Goal: Task Accomplishment & Management: Manage account settings

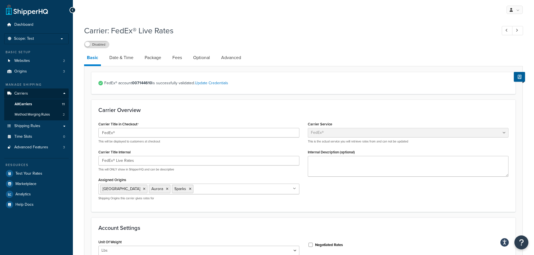
select select "fedEx"
select select "REGULAR_PICKUP"
select select "YOUR_PACKAGING"
click at [224, 59] on link "Advanced" at bounding box center [230, 57] width 25 height 13
select select "false"
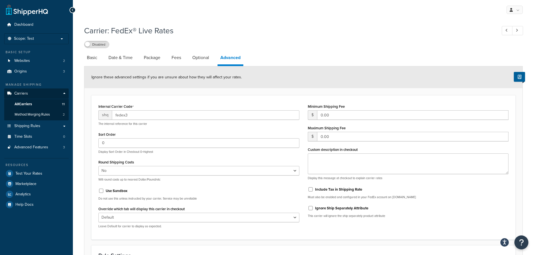
click at [149, 125] on p "The internal reference for this carrier" at bounding box center [198, 124] width 201 height 4
click at [36, 104] on link "All Carriers 11" at bounding box center [36, 104] width 64 height 10
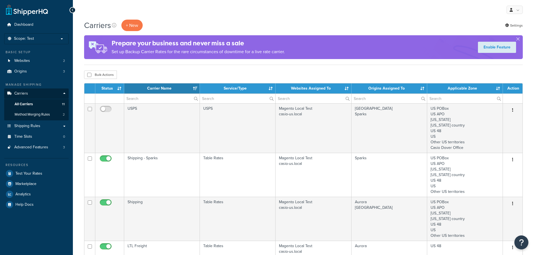
select select "15"
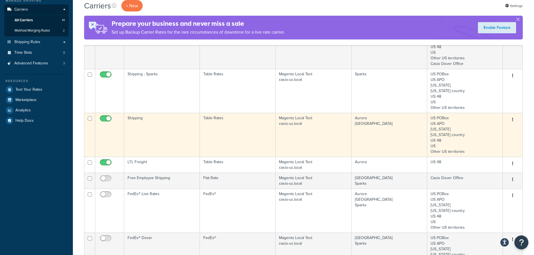
click at [153, 123] on td "Shipping" at bounding box center [162, 135] width 76 height 44
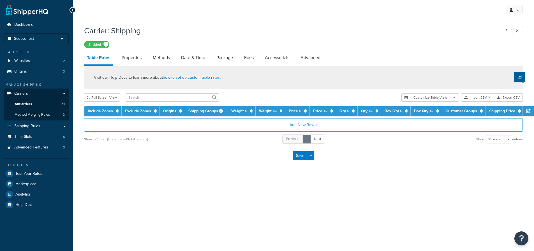
select select "25"
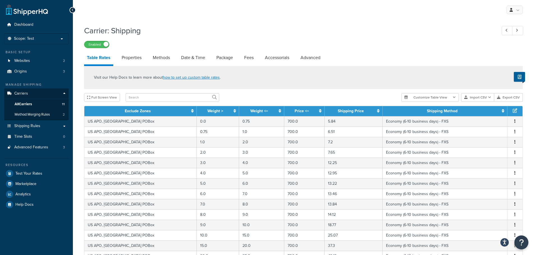
click at [298, 57] on li "Accessorials" at bounding box center [280, 57] width 36 height 13
click at [304, 58] on link "Advanced" at bounding box center [310, 57] width 25 height 13
select select "false"
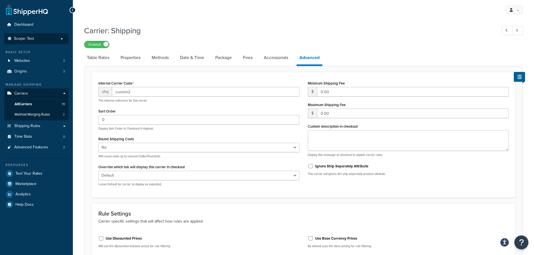
click at [33, 41] on li "Scope: Test" at bounding box center [36, 38] width 64 height 11
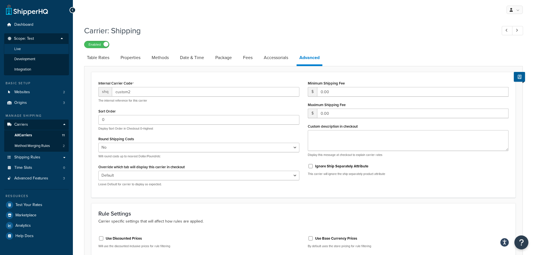
click at [35, 50] on li "Live" at bounding box center [36, 49] width 65 height 10
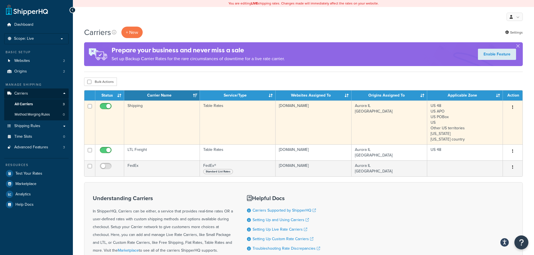
click at [167, 108] on td "Shipping" at bounding box center [162, 123] width 76 height 44
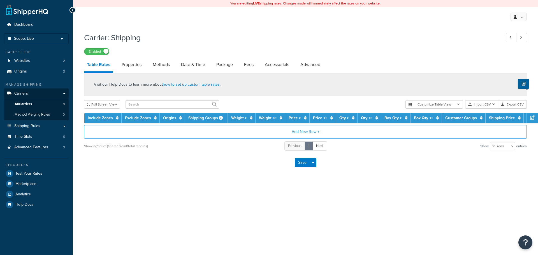
select select "25"
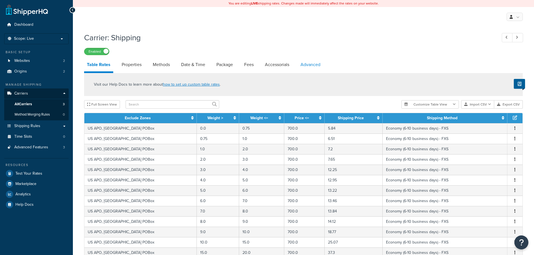
click at [308, 63] on link "Advanced" at bounding box center [310, 64] width 25 height 13
select select "false"
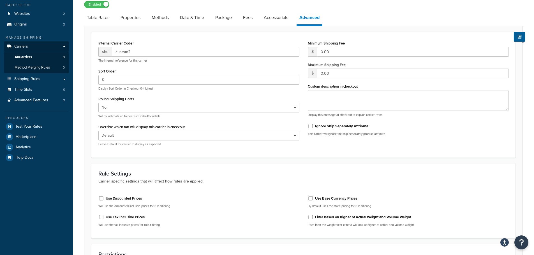
scroll to position [56, 0]
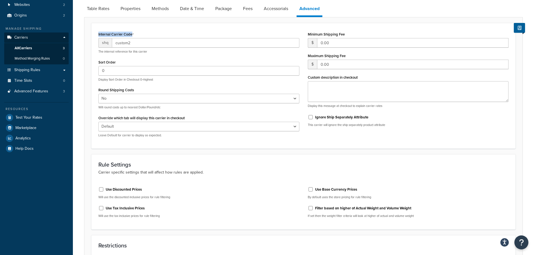
drag, startPoint x: 137, startPoint y: 34, endPoint x: 98, endPoint y: 36, distance: 39.5
click at [98, 36] on div "Internal Carrier Code shq custom2 The internal reference for this carrier Sort …" at bounding box center [198, 86] width 209 height 112
copy label "Internal Carrier Code"
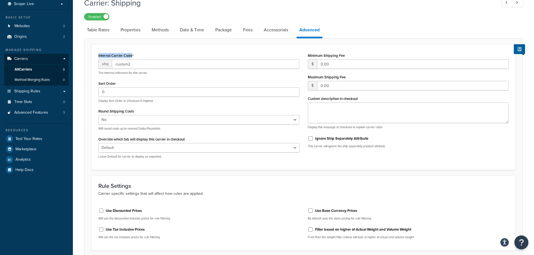
scroll to position [0, 0]
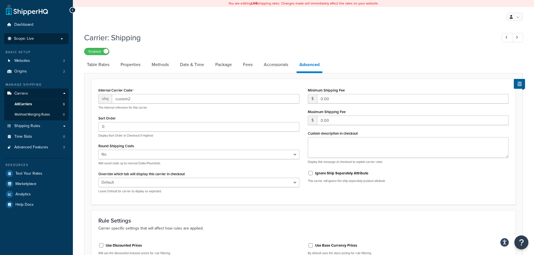
drag, startPoint x: 41, startPoint y: 36, endPoint x: 40, endPoint y: 38, distance: 2.9
click at [41, 38] on li "Scope: Live" at bounding box center [36, 38] width 64 height 11
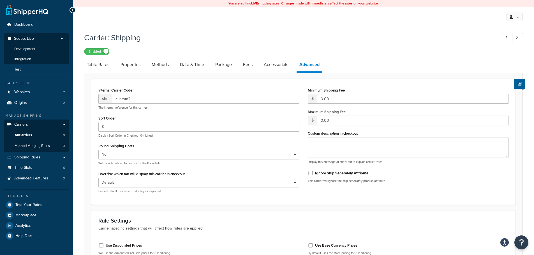
drag, startPoint x: 37, startPoint y: 65, endPoint x: 71, endPoint y: 97, distance: 46.4
click at [37, 66] on li "Test" at bounding box center [36, 69] width 65 height 10
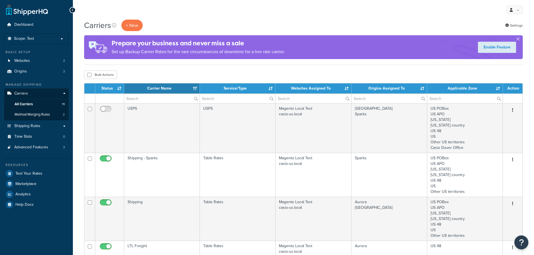
select select "15"
